Goal: Task Accomplishment & Management: Complete application form

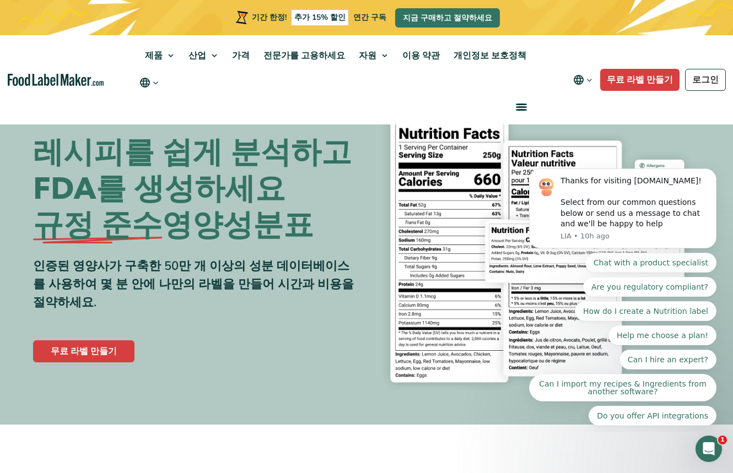
drag, startPoint x: 732, startPoint y: 51, endPoint x: 721, endPoint y: 103, distance: 53.1
click at [721, 103] on nav "제품 식품 영양 표시 보충제 제형 및 라벨링 산업 식품 제조업체 호스피탈리티 & 호텔 보충제 제조업체 식사 계획 레스토랑 및 식품 서비스 병원…" at bounding box center [366, 79] width 733 height 89
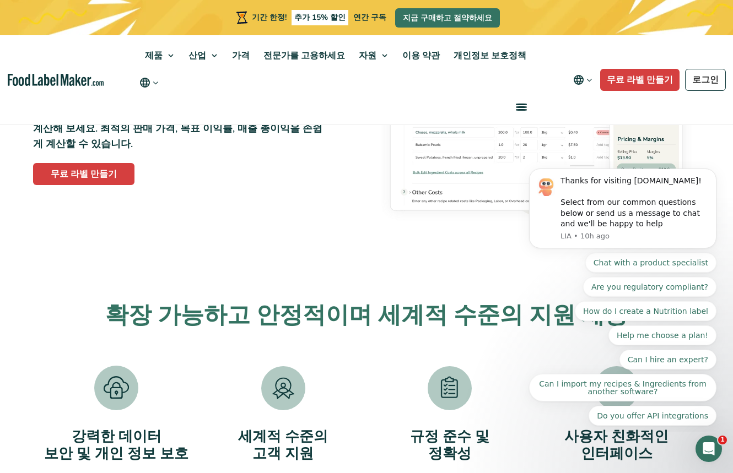
scroll to position [1980, 0]
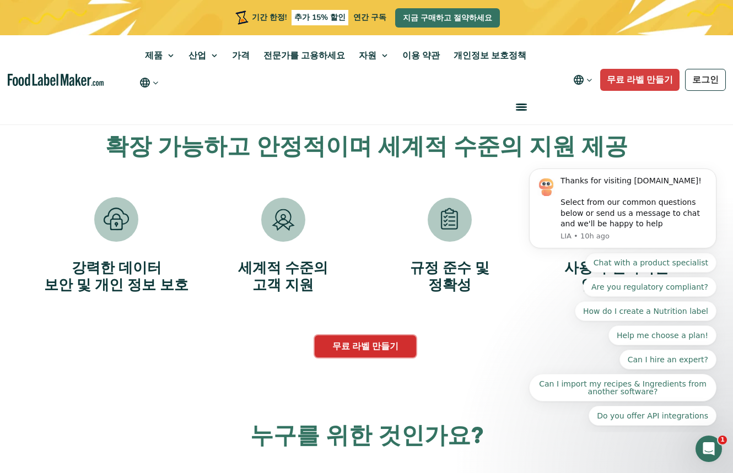
click at [361, 342] on font "무료 라벨 만들기" at bounding box center [365, 346] width 66 height 12
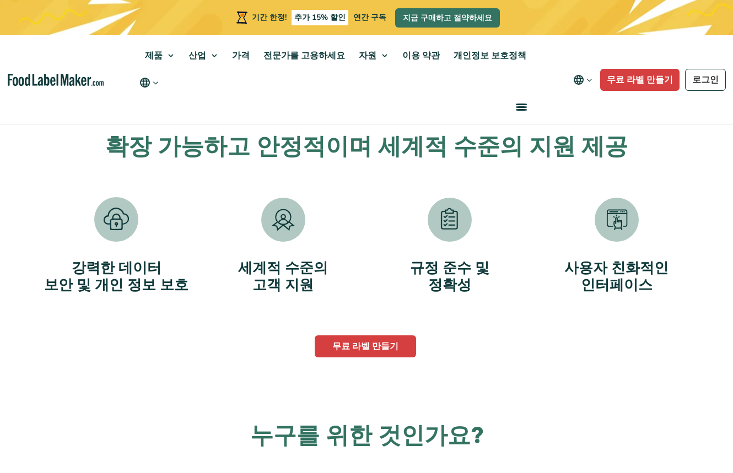
scroll to position [1977, 0]
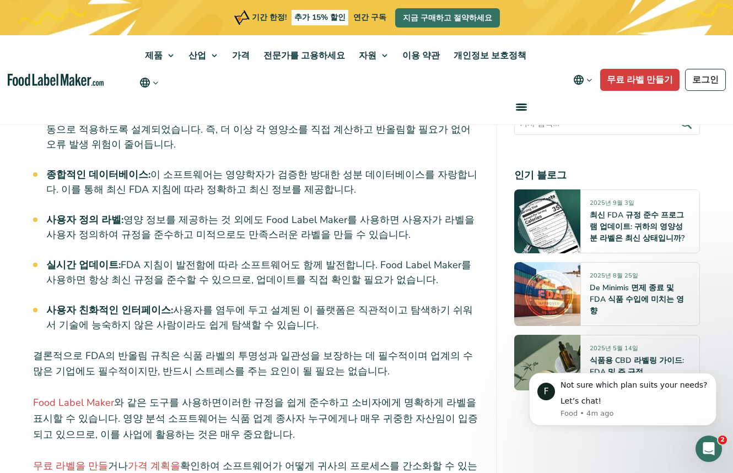
scroll to position [4074, 0]
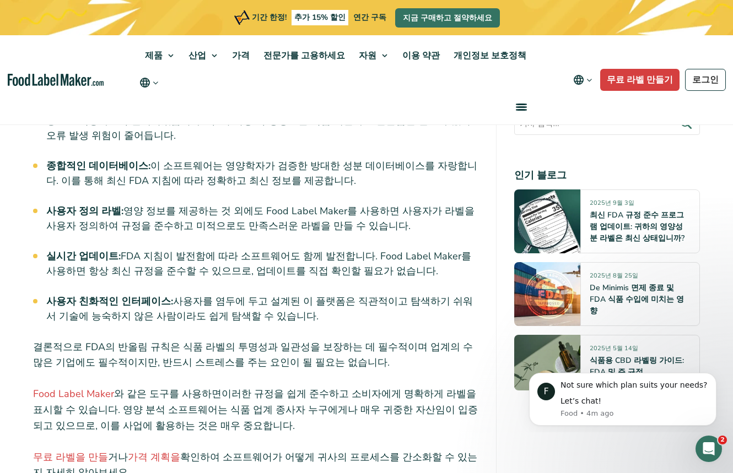
drag, startPoint x: 735, startPoint y: 348, endPoint x: 213, endPoint y: 2, distance: 626.9
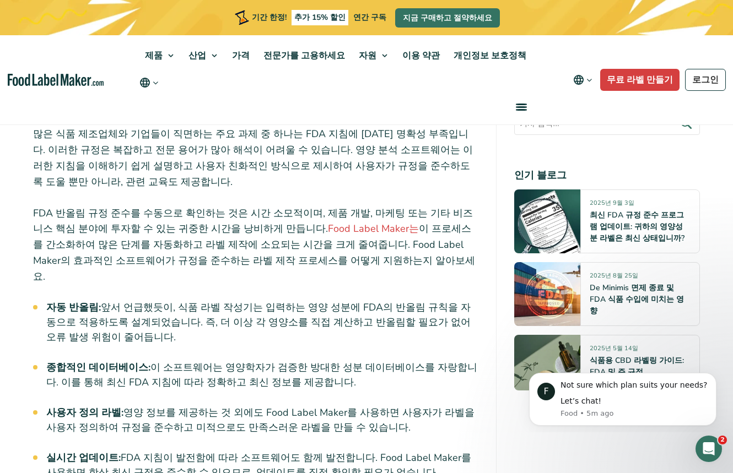
scroll to position [883, 0]
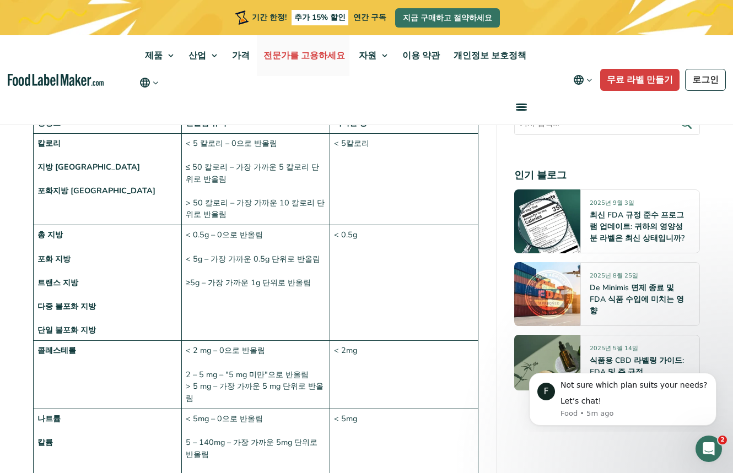
click at [324, 58] on font "전문가를 고용하세요" at bounding box center [304, 56] width 82 height 12
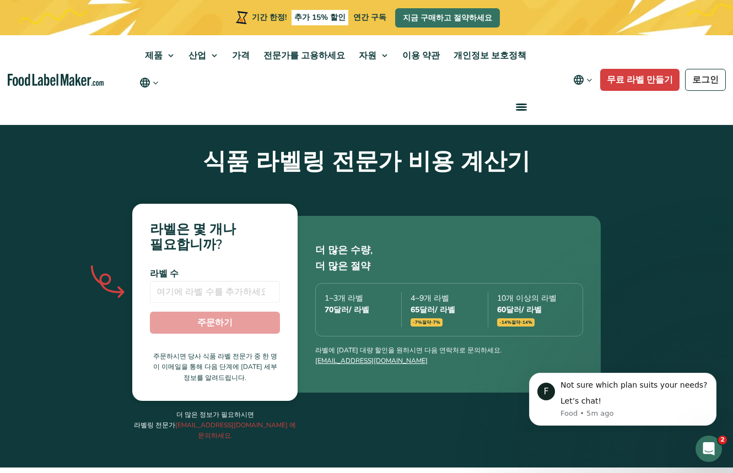
scroll to position [279, 0]
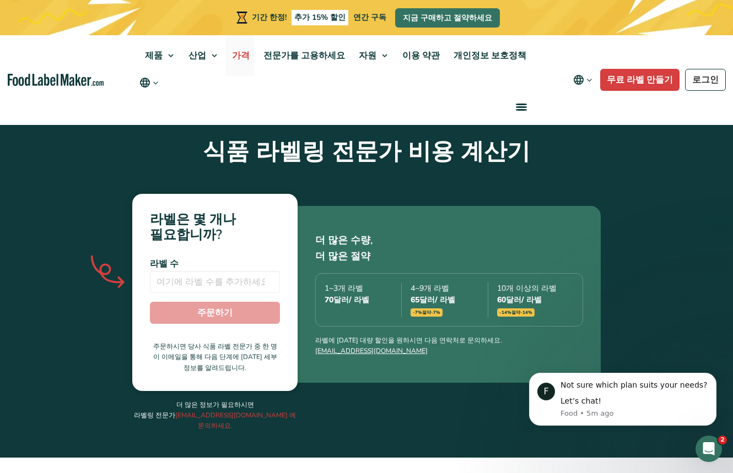
click at [250, 56] on font "가격" at bounding box center [241, 56] width 18 height 12
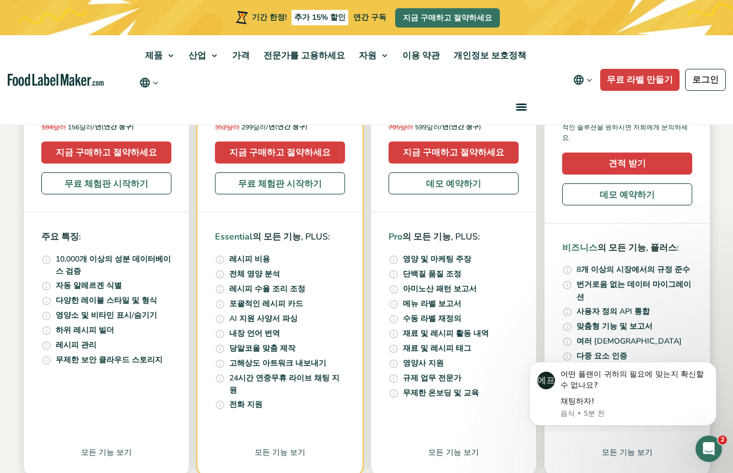
scroll to position [188, 0]
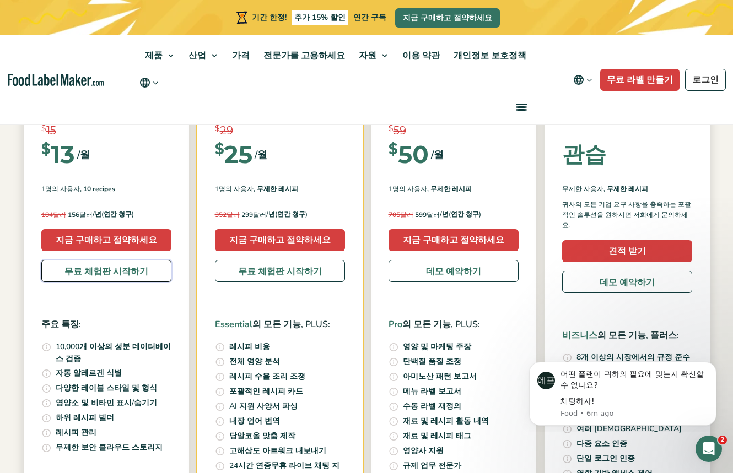
click at [85, 270] on font "무료 체험판 시작하기" at bounding box center [106, 272] width 84 height 12
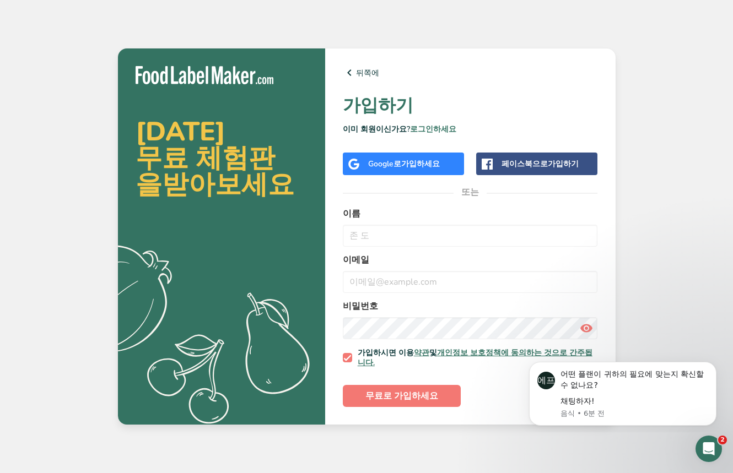
click at [430, 165] on font "가입하세요" at bounding box center [420, 164] width 39 height 10
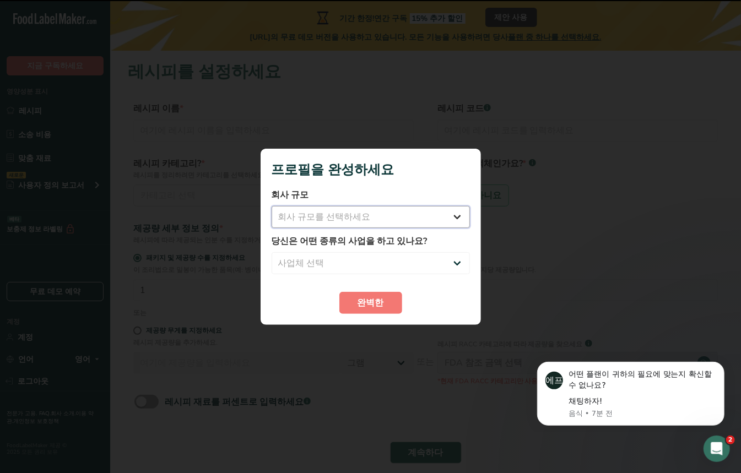
click at [393, 210] on select "회사 규모를 선택하세요 Fewer than 10 Employees 10 to 50 Employees 51 to 500 Employees Ove…" at bounding box center [371, 217] width 198 height 22
select select "1"
click at [272, 206] on select "회사 규모를 선택하세요 Fewer than 10 Employees 10 to 50 Employees 51 to 500 Employees Ove…" at bounding box center [371, 217] width 198 height 22
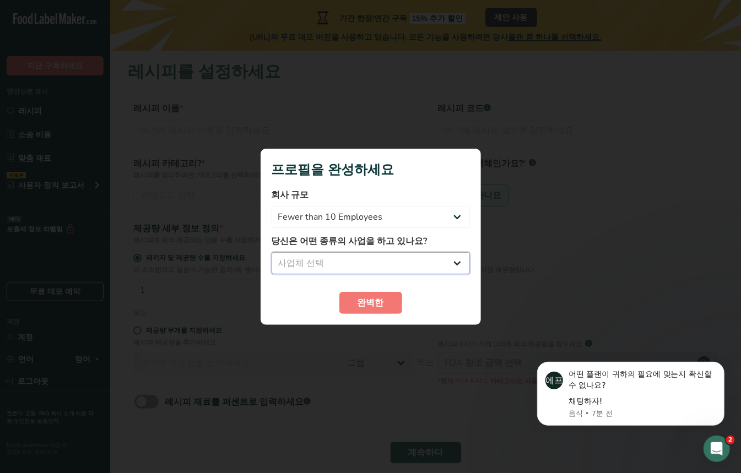
click at [351, 266] on select "사업체 선택 Packaged Food Manufacturer Restaurant & Cafe Bakery Meal Plans & Caterin…" at bounding box center [371, 263] width 198 height 22
select select "8"
click at [272, 252] on select "사업체 선택 Packaged Food Manufacturer Restaurant & Cafe Bakery Meal Plans & Caterin…" at bounding box center [371, 263] width 198 height 22
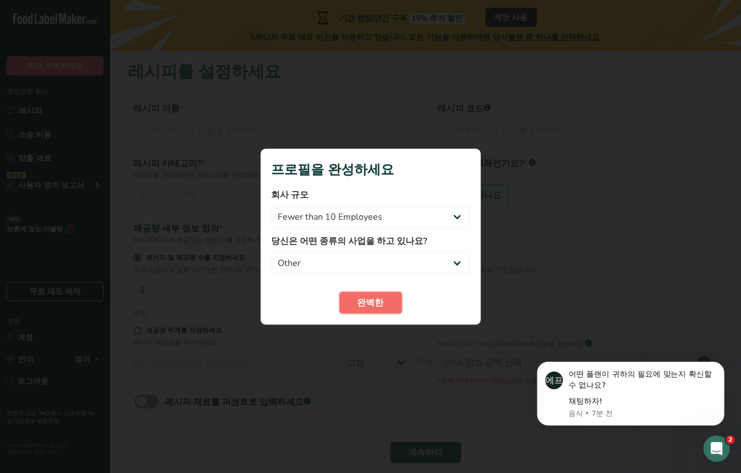
click at [367, 310] on button "완벽한" at bounding box center [370, 303] width 63 height 22
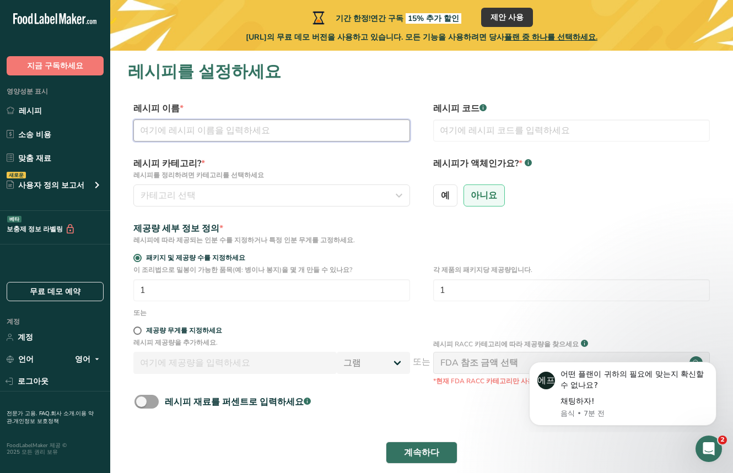
click at [229, 122] on input "text" at bounding box center [271, 131] width 277 height 22
type input "ㅈ"
type input "water"
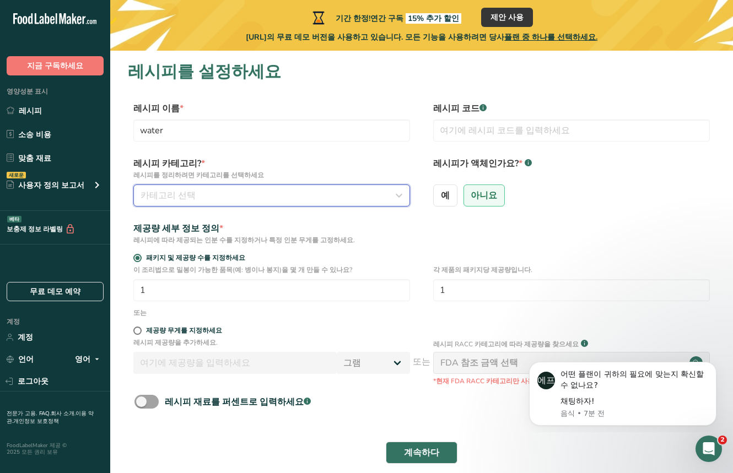
click at [295, 200] on div "카테고리 선택" at bounding box center [268, 195] width 256 height 13
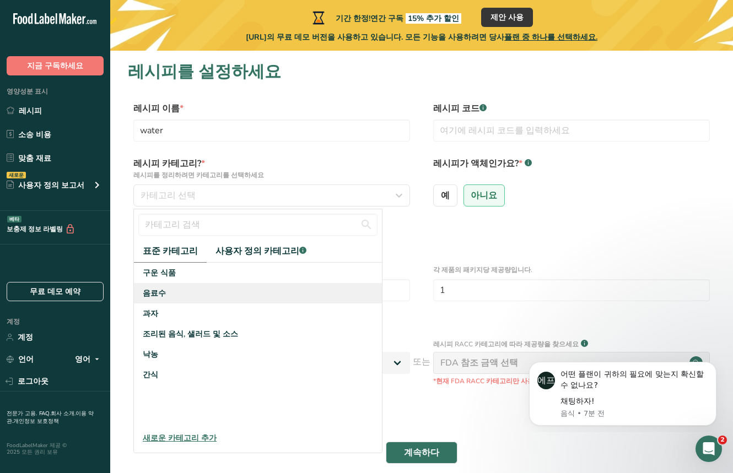
click at [173, 291] on div "음료수" at bounding box center [258, 293] width 248 height 20
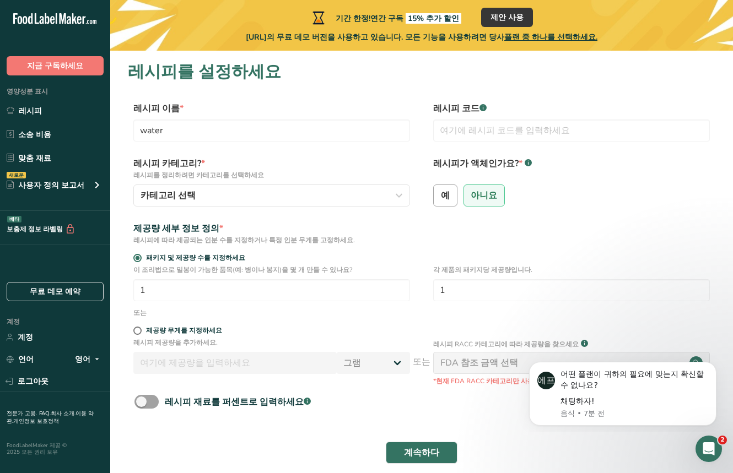
click at [441, 187] on label "예" at bounding box center [445, 196] width 24 height 22
click at [441, 192] on input "예" at bounding box center [437, 195] width 7 height 7
radio input "true"
radio input "false"
select select "22"
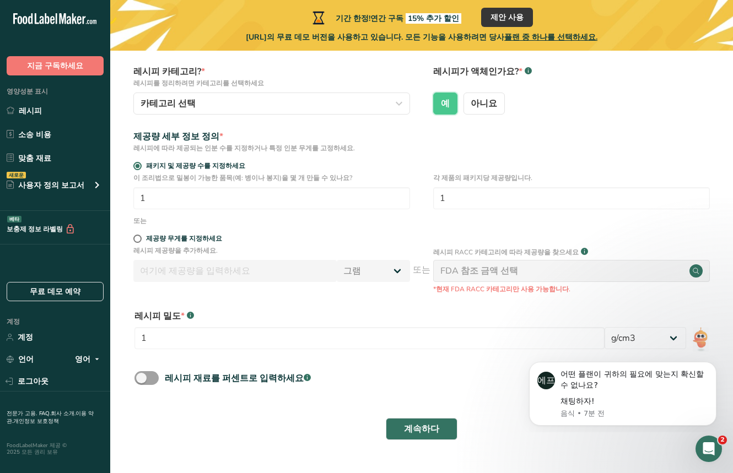
scroll to position [91, 0]
drag, startPoint x: 423, startPoint y: 345, endPoint x: 470, endPoint y: 382, distance: 60.1
click at [470, 382] on div "레시피 재료를 퍼센트로 입력하세요 .a-a{fill:#347362;}.b-a{fill:#fff;}" at bounding box center [421, 383] width 587 height 23
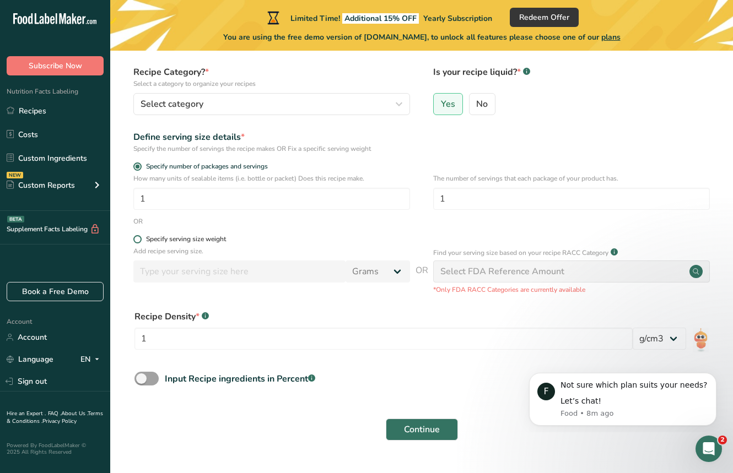
click at [208, 241] on div "Specify serving size weight" at bounding box center [186, 239] width 80 height 8
click at [140, 241] on input "Specify serving size weight" at bounding box center [136, 239] width 7 height 7
radio input "true"
radio input "false"
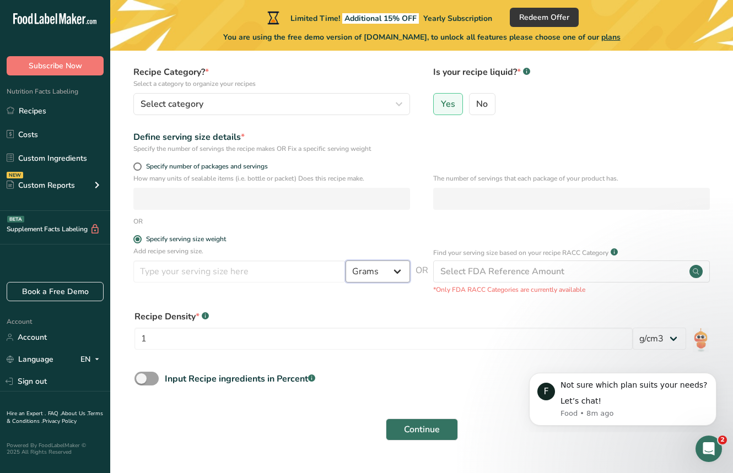
click at [362, 275] on select "Grams kg mg mcg lb oz l mL fl oz tbsp tsp cup qt gallon" at bounding box center [377, 272] width 64 height 22
click at [202, 164] on span "Specify number of packages and servings" at bounding box center [205, 167] width 126 height 8
click at [140, 164] on input "Specify number of packages and servings" at bounding box center [136, 166] width 7 height 7
radio input "true"
radio input "false"
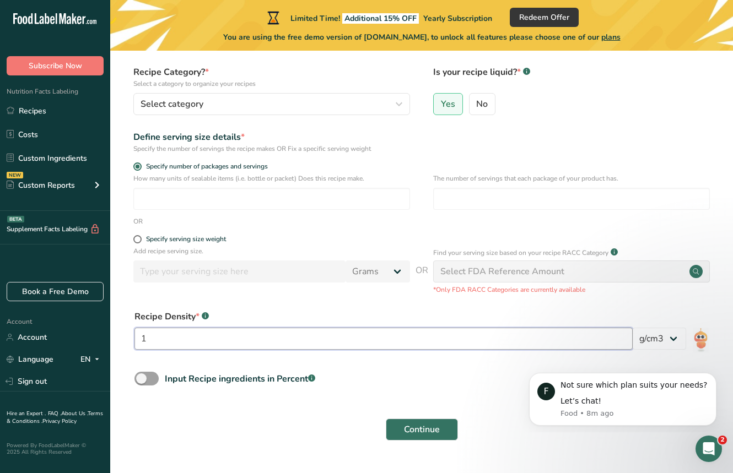
drag, startPoint x: 383, startPoint y: 338, endPoint x: 141, endPoint y: 331, distance: 242.5
click at [141, 331] on input "1" at bounding box center [383, 339] width 498 height 22
click at [670, 348] on select "lb/ft3 g/cm3" at bounding box center [658, 339] width 53 height 22
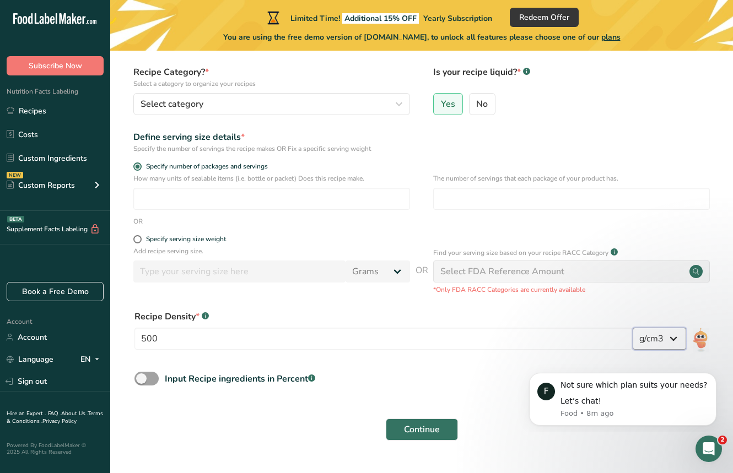
click at [670, 348] on select "lb/ft3 g/cm3" at bounding box center [658, 339] width 53 height 22
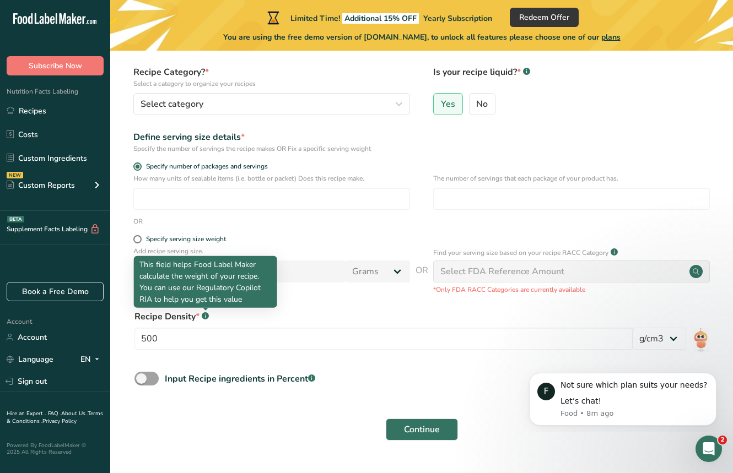
click at [207, 317] on rect at bounding box center [205, 315] width 7 height 7
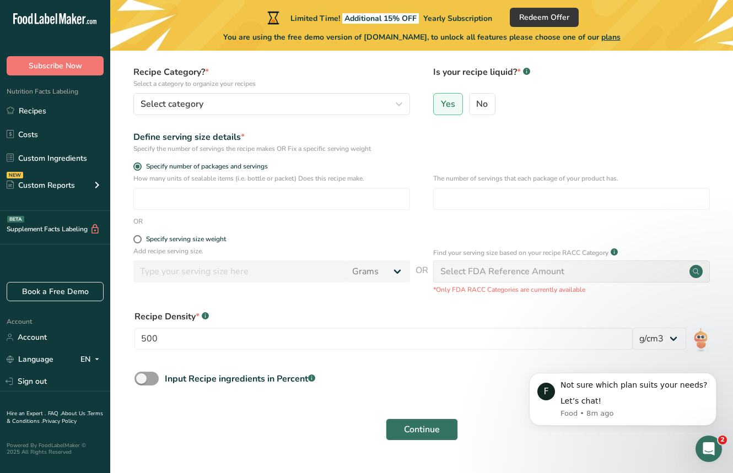
click at [207, 317] on rect at bounding box center [205, 315] width 7 height 7
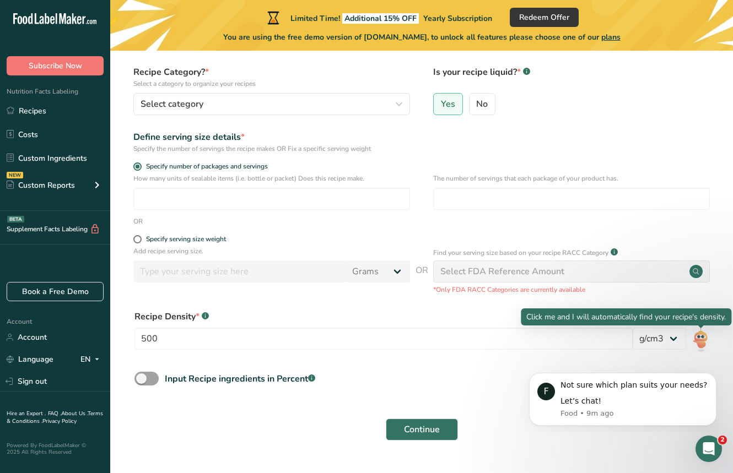
click at [705, 337] on img at bounding box center [700, 340] width 16 height 25
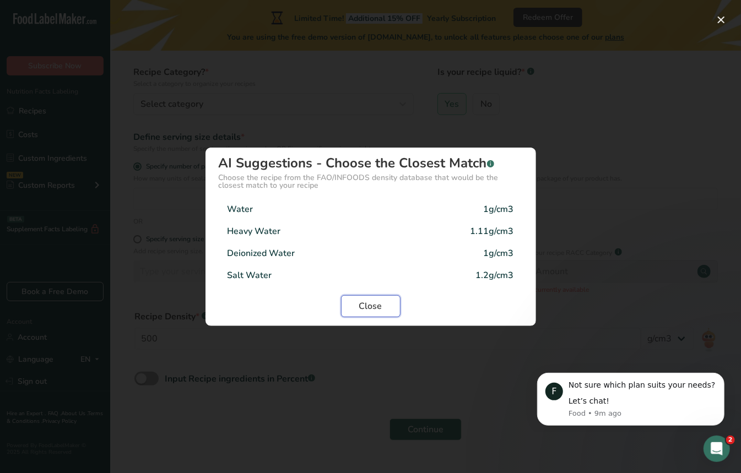
click at [391, 302] on button "Close" at bounding box center [370, 306] width 59 height 22
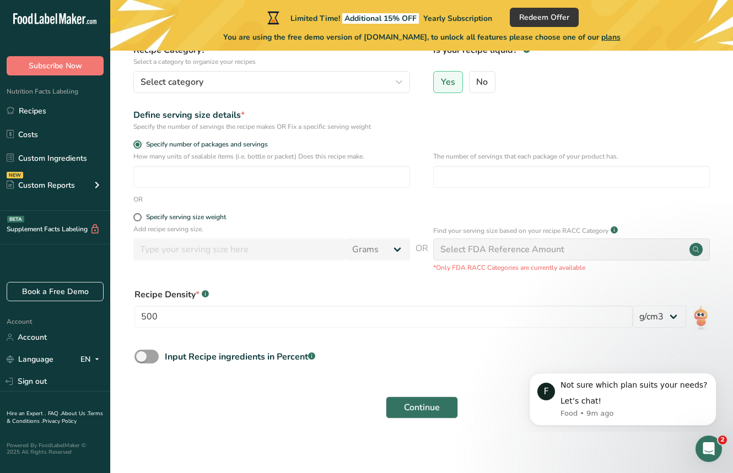
scroll to position [117, 0]
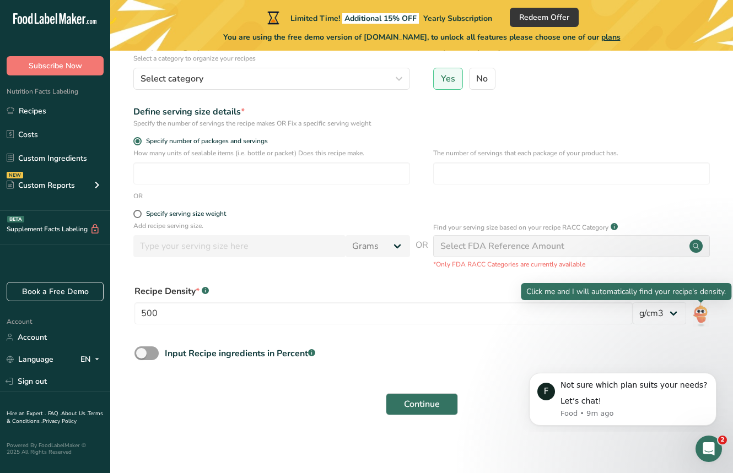
click at [703, 314] on img at bounding box center [700, 314] width 16 height 25
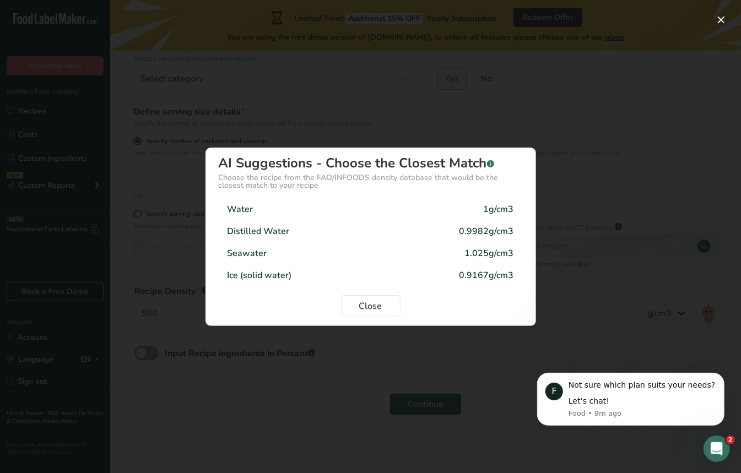
click at [288, 215] on div "Water 1g/cm3" at bounding box center [371, 209] width 304 height 22
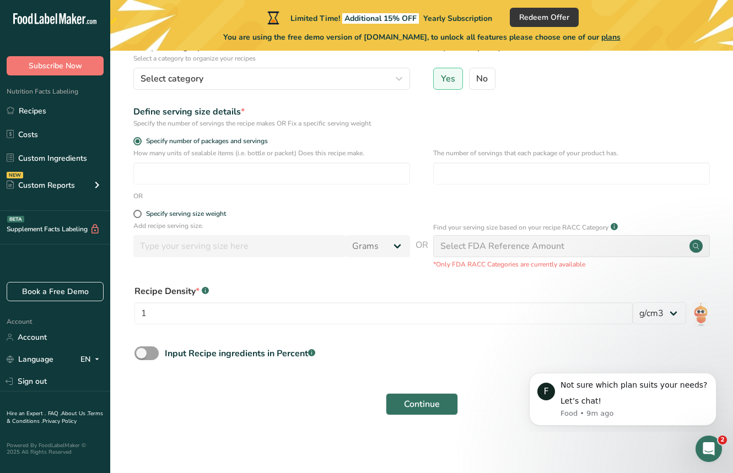
drag, startPoint x: 307, startPoint y: 283, endPoint x: 299, endPoint y: 300, distance: 19.0
click at [663, 313] on select "lb/ft3 g/cm3" at bounding box center [658, 313] width 53 height 22
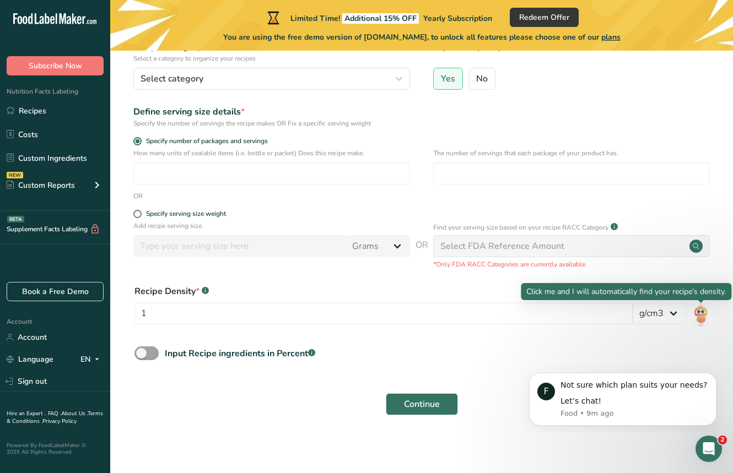
click at [694, 312] on img at bounding box center [700, 314] width 16 height 25
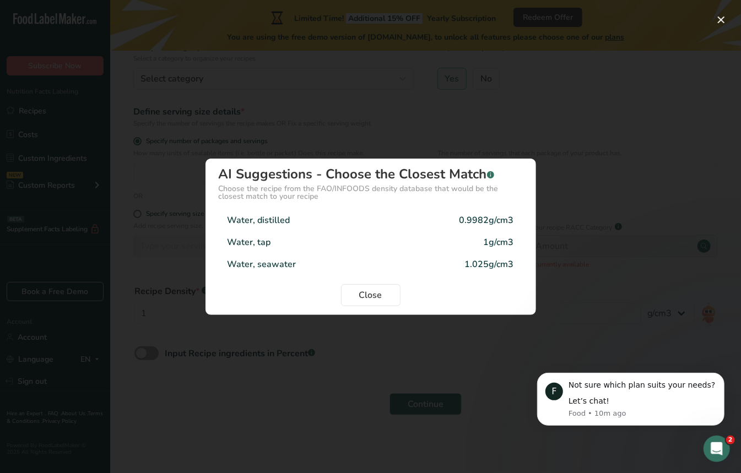
click at [268, 267] on div "Water, seawater" at bounding box center [262, 264] width 69 height 13
type input "1.025"
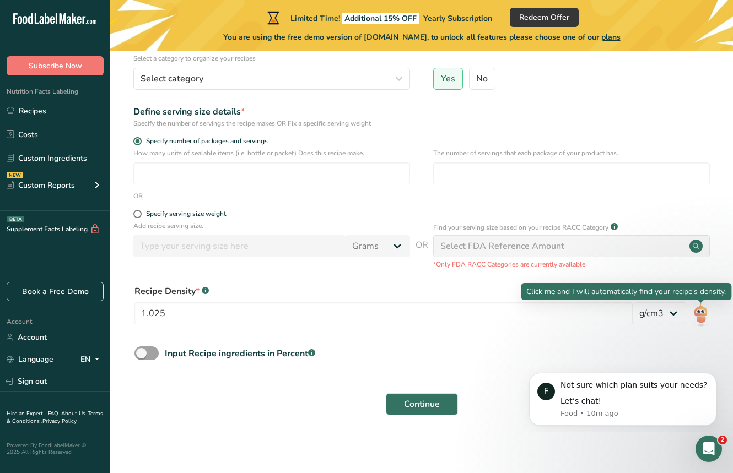
click at [703, 313] on img at bounding box center [700, 314] width 16 height 25
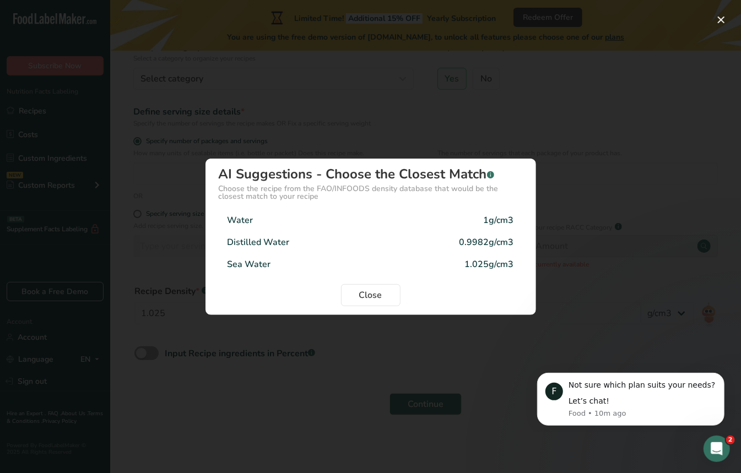
click at [444, 329] on div "Density Selection Modal" at bounding box center [370, 236] width 741 height 473
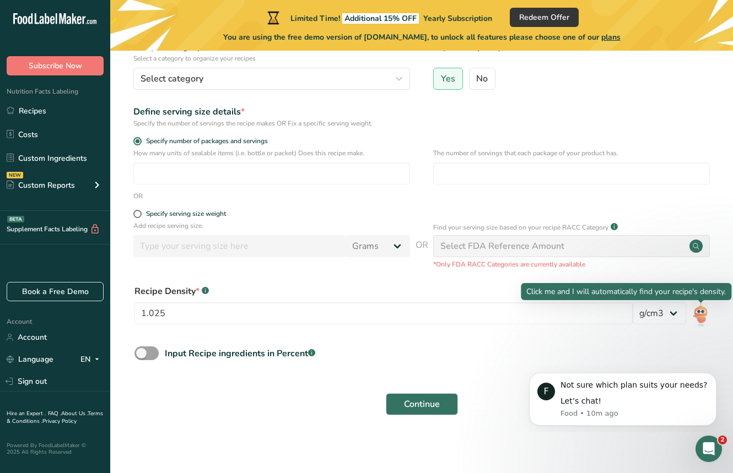
click at [699, 318] on img at bounding box center [700, 314] width 16 height 25
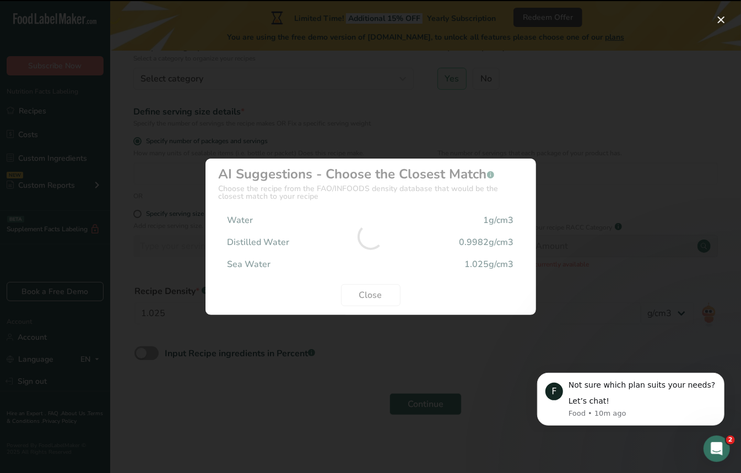
click at [645, 344] on div "Density Selection Modal" at bounding box center [370, 236] width 741 height 473
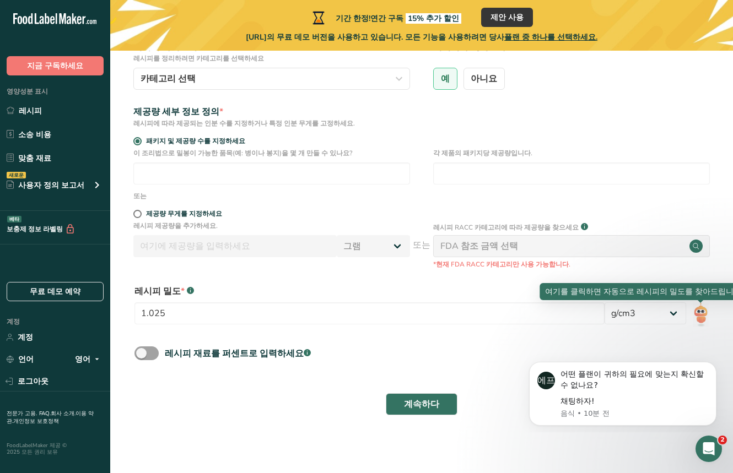
click at [695, 308] on img at bounding box center [700, 314] width 16 height 25
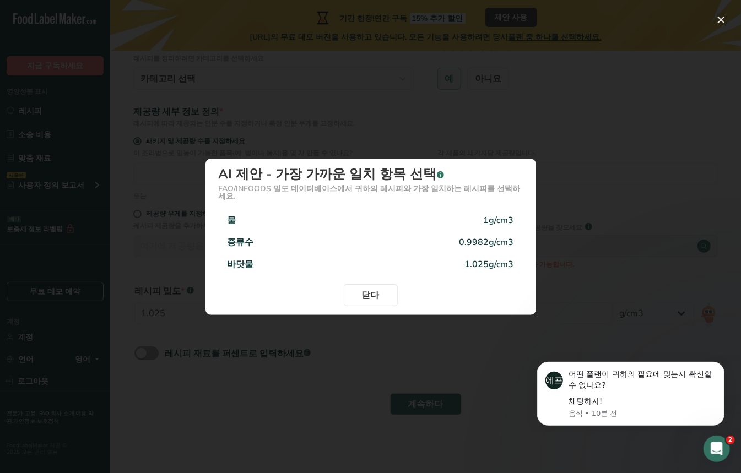
click at [483, 253] on div "바닷물 1.025g/cm3" at bounding box center [371, 264] width 304 height 22
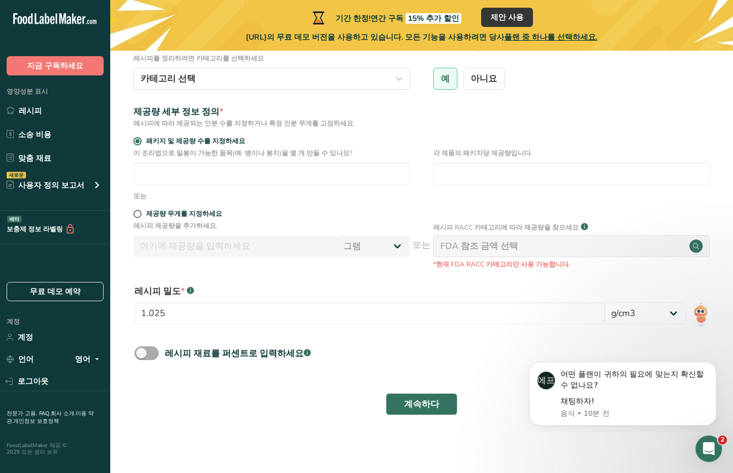
click at [144, 356] on span at bounding box center [146, 354] width 24 height 14
click at [142, 356] on input "레시피 재료를 퍼센트로 입력하세요 .a-a{fill:#347362;}.b-a{fill:#fff;}" at bounding box center [137, 353] width 7 height 7
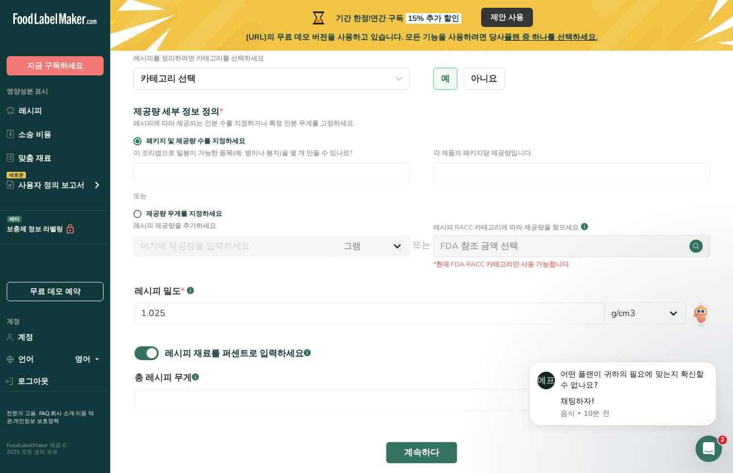
click at [652, 451] on div "계속하다" at bounding box center [421, 452] width 587 height 35
click at [142, 351] on span at bounding box center [146, 354] width 24 height 14
click at [142, 351] on input "레시피 재료를 퍼센트로 입력하세요 .a-a{fill:#347362;}.b-a{fill:#fff;}" at bounding box center [137, 353] width 7 height 7
checkbox input "false"
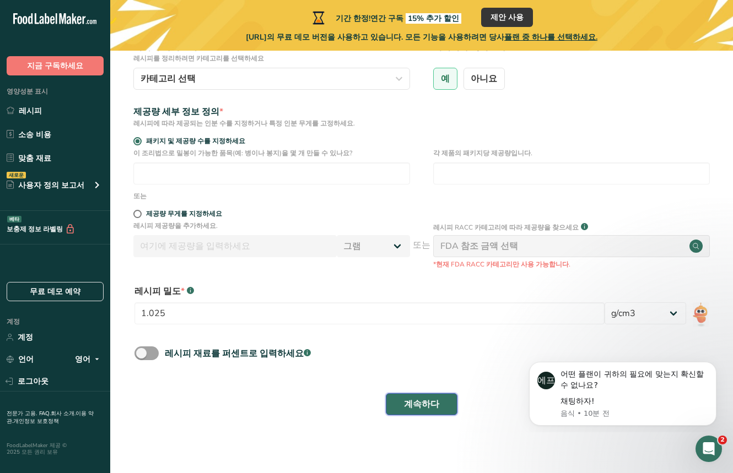
click at [424, 405] on font "계속하다" at bounding box center [421, 404] width 35 height 12
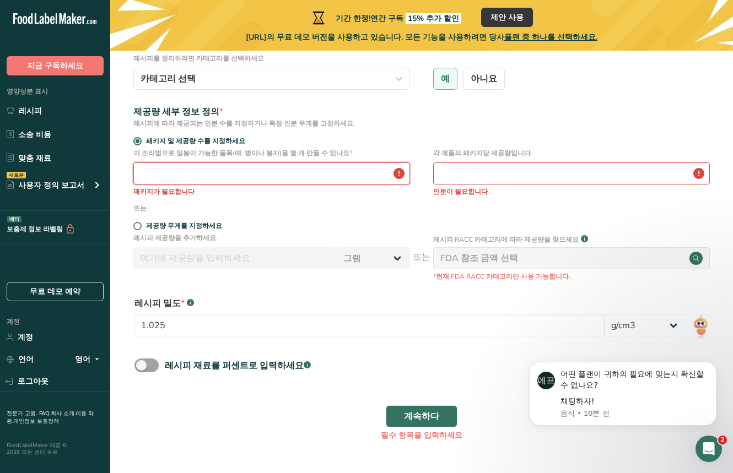
click at [335, 178] on input "number" at bounding box center [271, 174] width 277 height 22
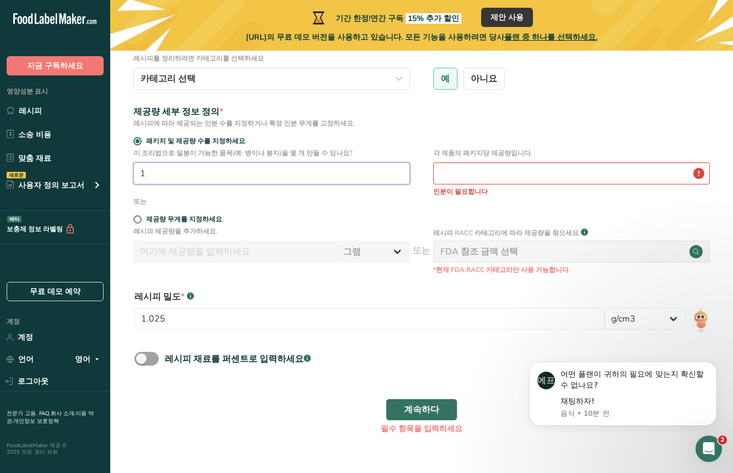
type input "1"
click at [510, 177] on input "number" at bounding box center [571, 174] width 277 height 22
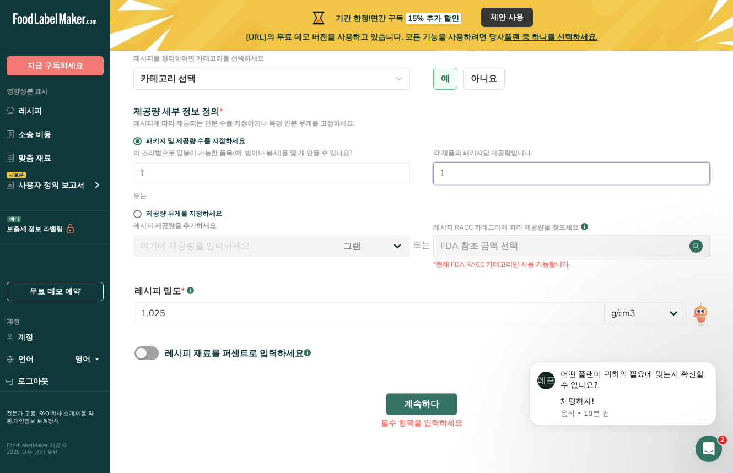
type input "1"
click at [415, 403] on font "계속하다" at bounding box center [421, 404] width 35 height 12
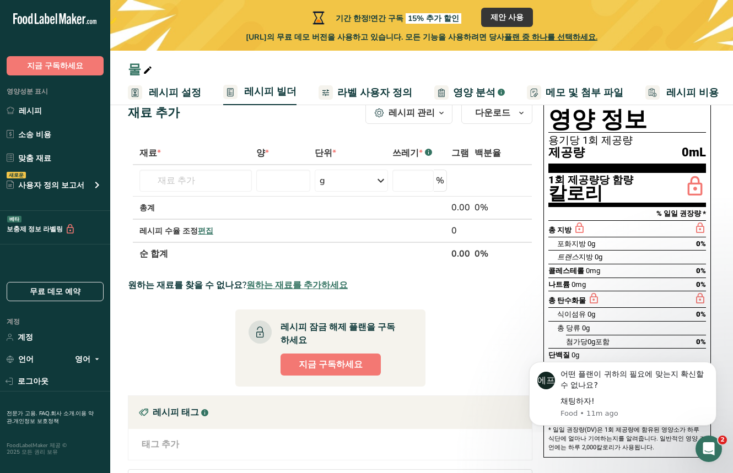
scroll to position [29, 0]
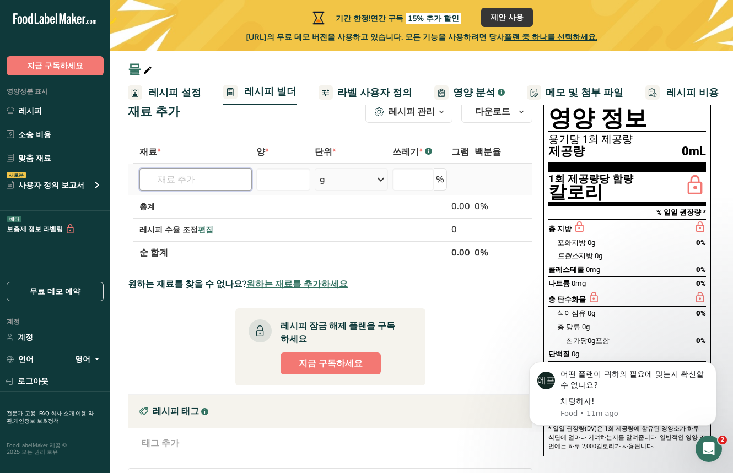
click at [196, 183] on input "text" at bounding box center [195, 180] width 112 height 22
type input "w"
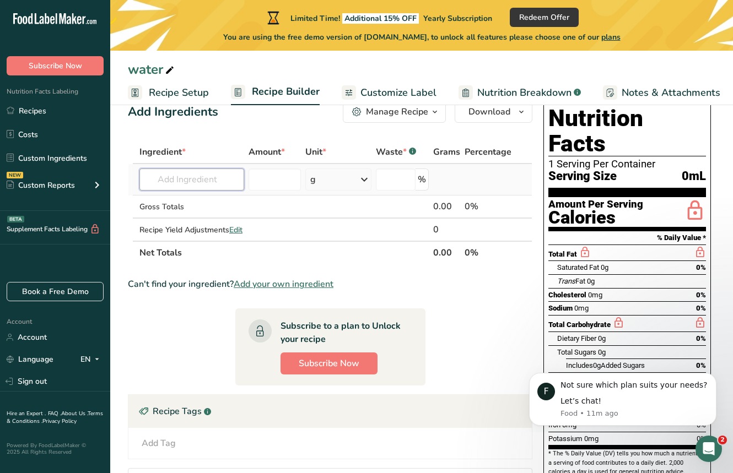
click at [183, 180] on input "text" at bounding box center [191, 180] width 105 height 22
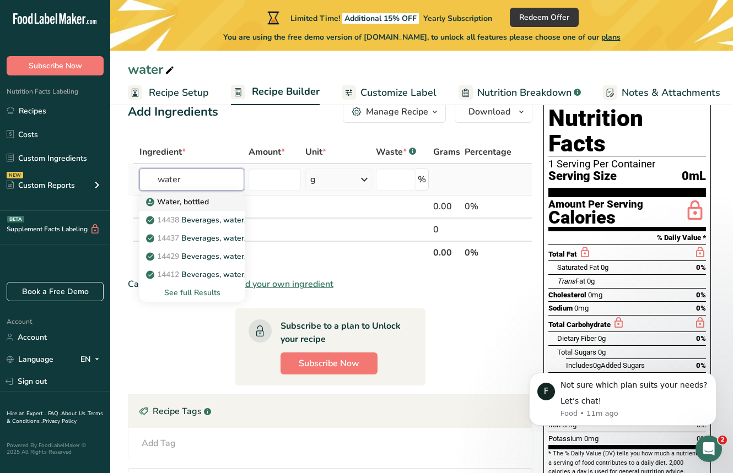
type input "water"
click at [188, 202] on p "Water, bottled" at bounding box center [178, 202] width 61 height 12
type input "Water, bottled"
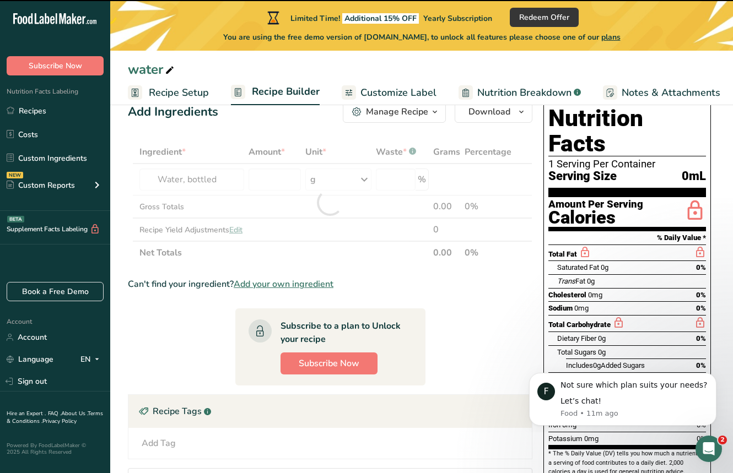
type input "0"
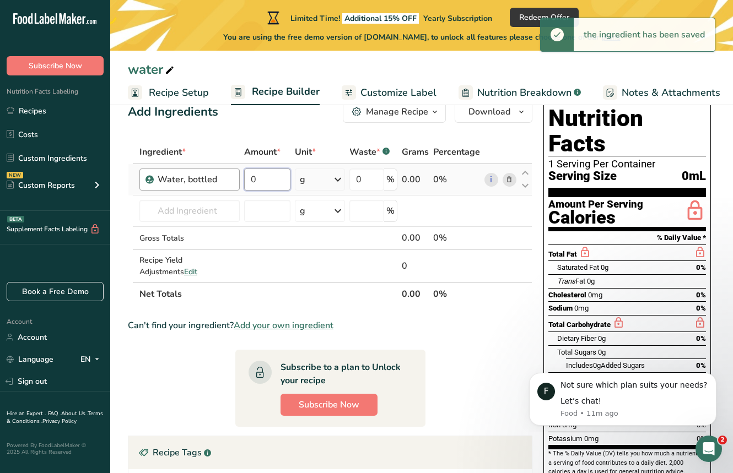
drag, startPoint x: 283, startPoint y: 180, endPoint x: 188, endPoint y: 186, distance: 94.9
click at [188, 186] on tr "Water, bottled 0 g Weight Units g kg mg See more Volume Units l Volume units re…" at bounding box center [329, 179] width 403 height 31
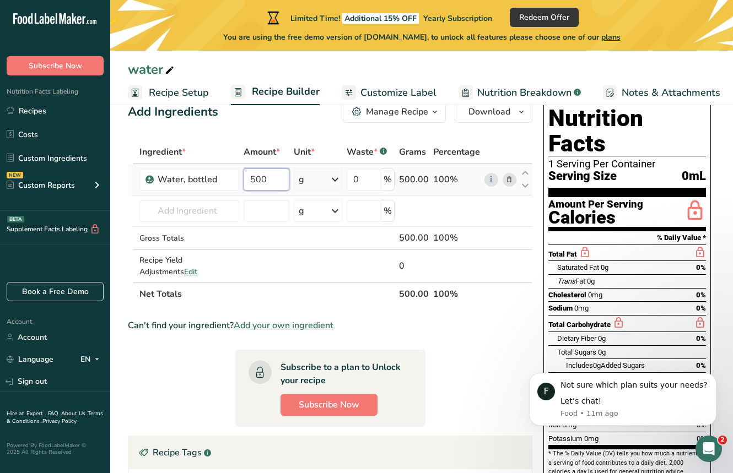
type input "500"
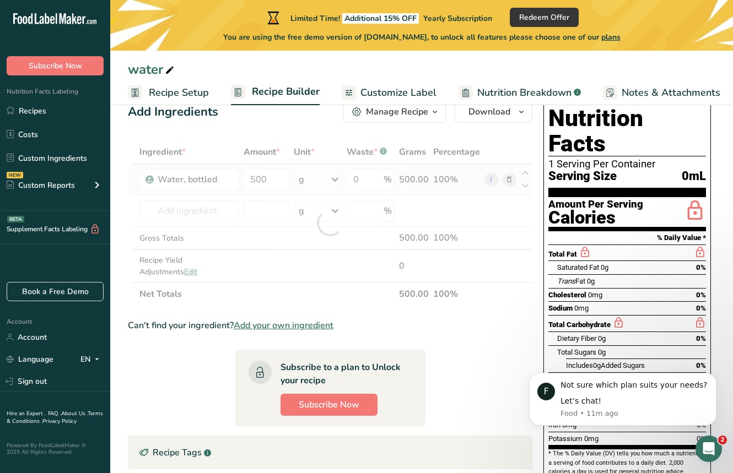
click at [333, 179] on div "Ingredient * Amount * Unit * Waste * .a-a{fill:#347362;}.b-a{fill:#fff;} Grams …" at bounding box center [330, 222] width 404 height 165
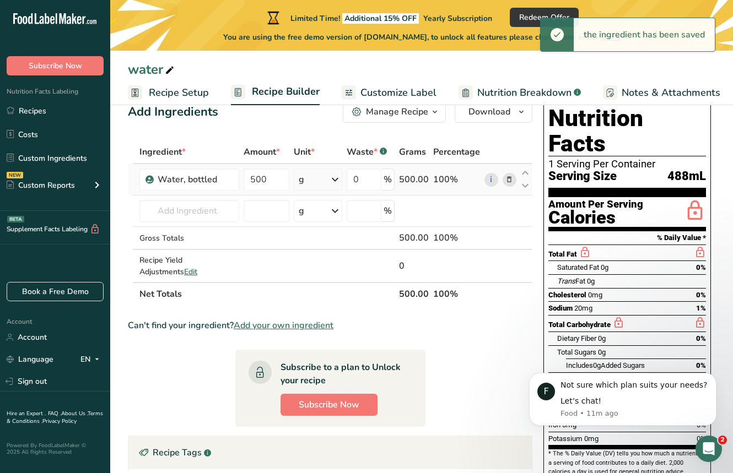
click at [333, 179] on icon at bounding box center [334, 180] width 13 height 20
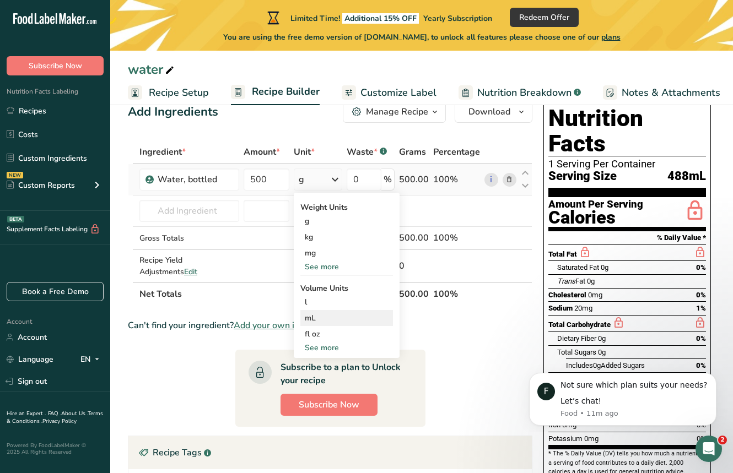
click at [320, 315] on div "mL" at bounding box center [347, 318] width 84 height 12
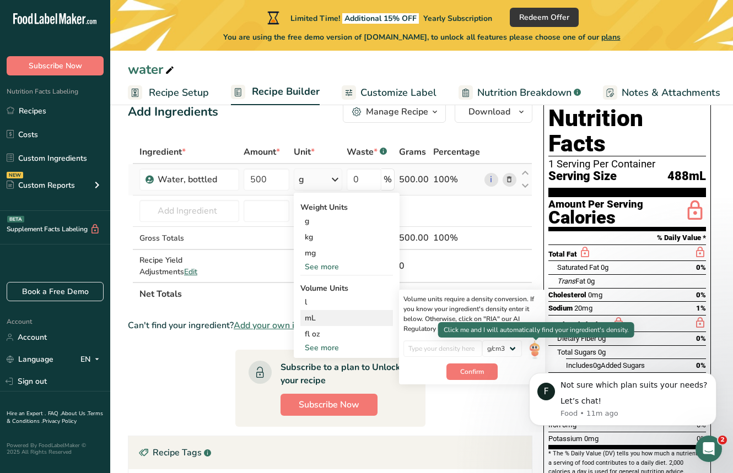
click at [534, 347] on img at bounding box center [534, 349] width 12 height 19
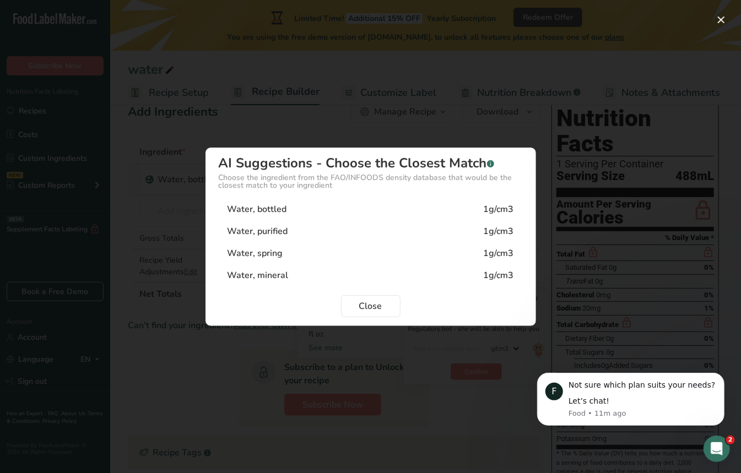
click at [474, 209] on div "Water, bottled 1g/cm3" at bounding box center [371, 209] width 304 height 22
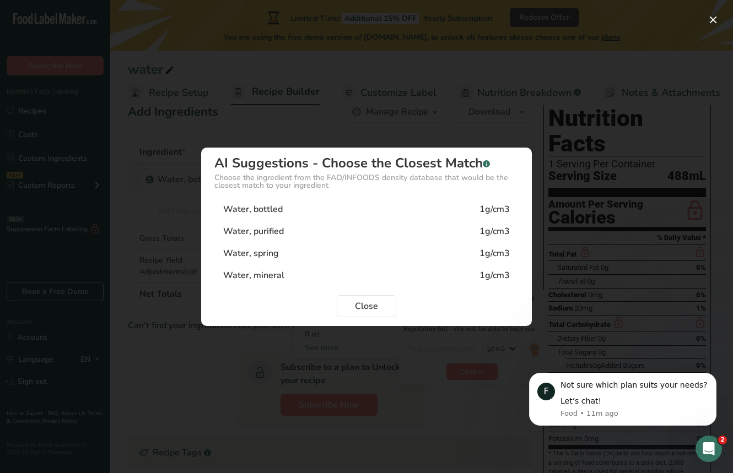
type input "1"
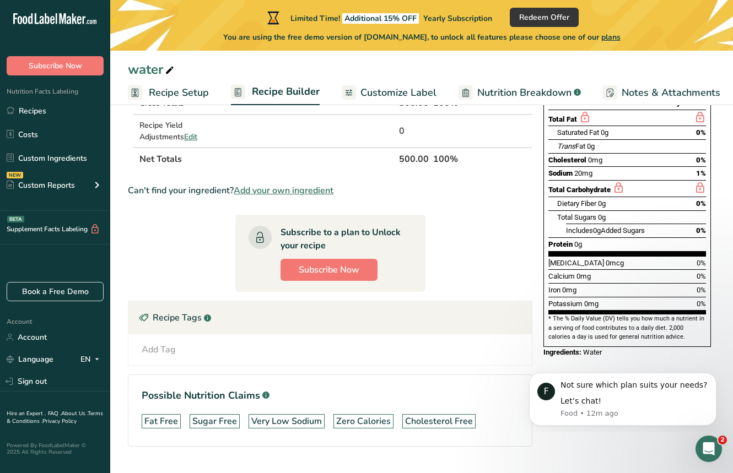
scroll to position [169, 0]
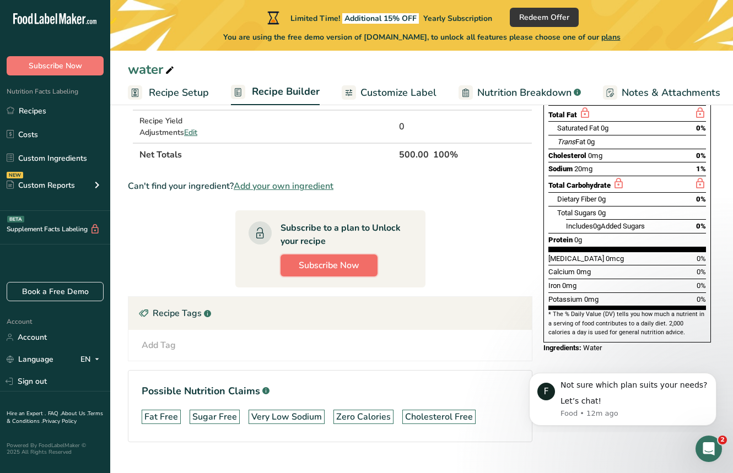
click at [350, 262] on span "Subscribe Now" at bounding box center [329, 265] width 61 height 13
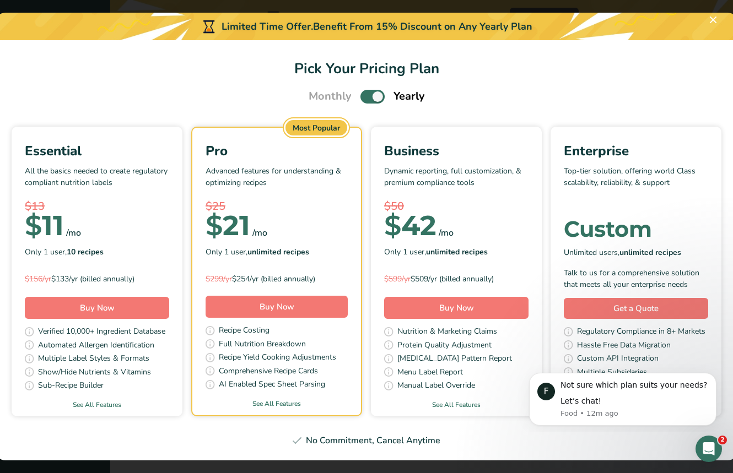
scroll to position [50, 0]
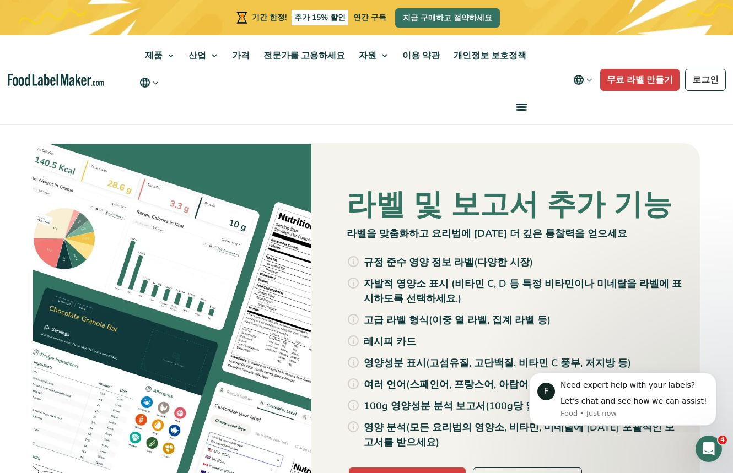
scroll to position [66, 0]
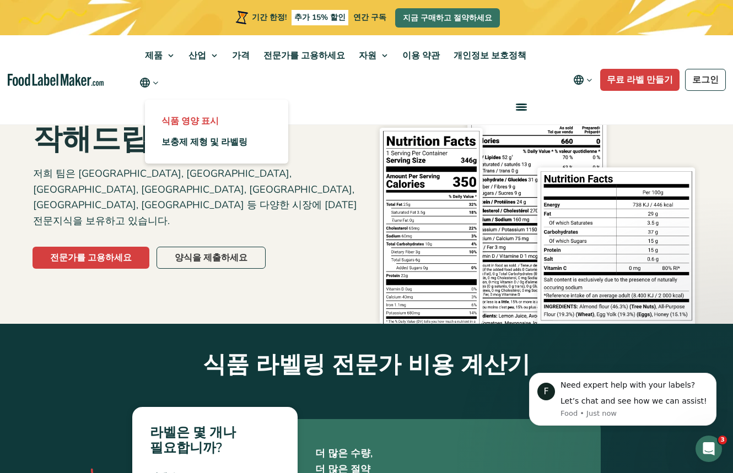
click at [216, 111] on link "식품 영양 표시" at bounding box center [216, 121] width 143 height 21
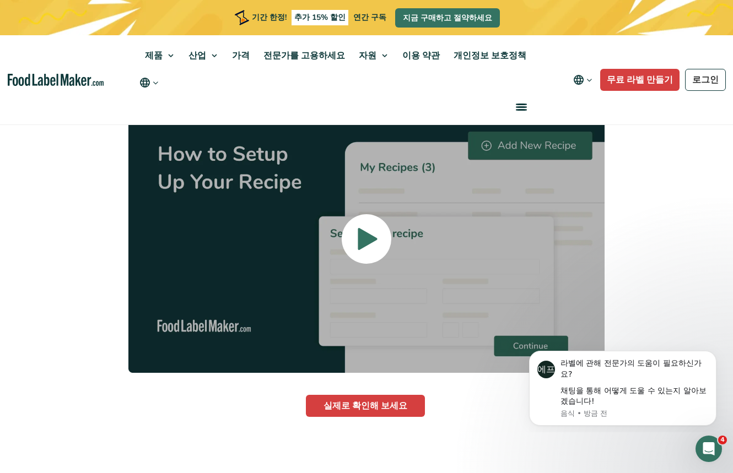
scroll to position [2293, 0]
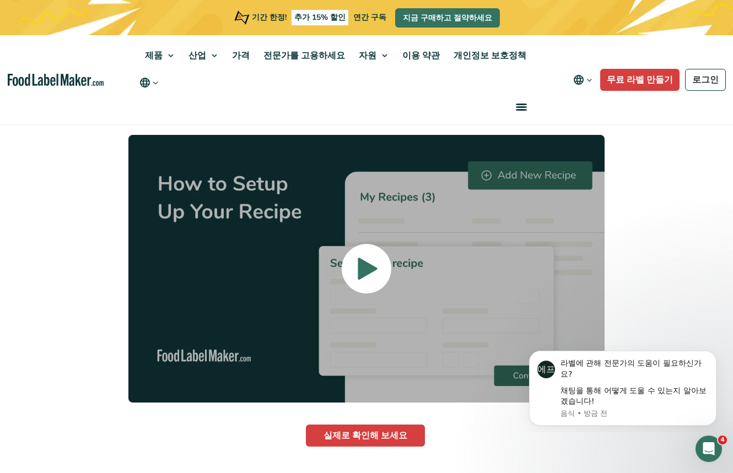
click at [366, 258] on icon at bounding box center [367, 269] width 19 height 22
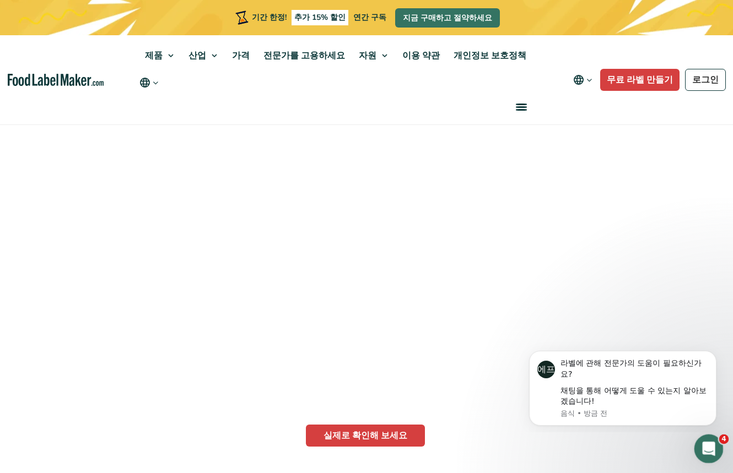
click at [721, 438] on font "4" at bounding box center [723, 439] width 4 height 8
click at [715, 359] on button "알림 해제" at bounding box center [713, 354] width 14 height 14
